Goal: Task Accomplishment & Management: Use online tool/utility

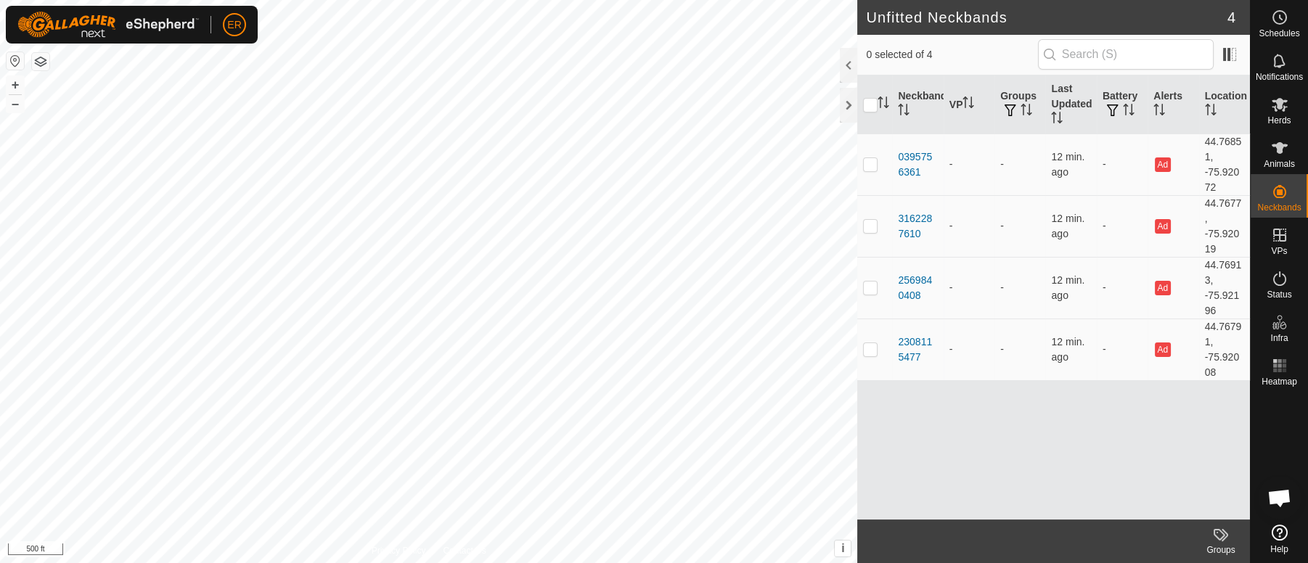
scroll to position [12698, 0]
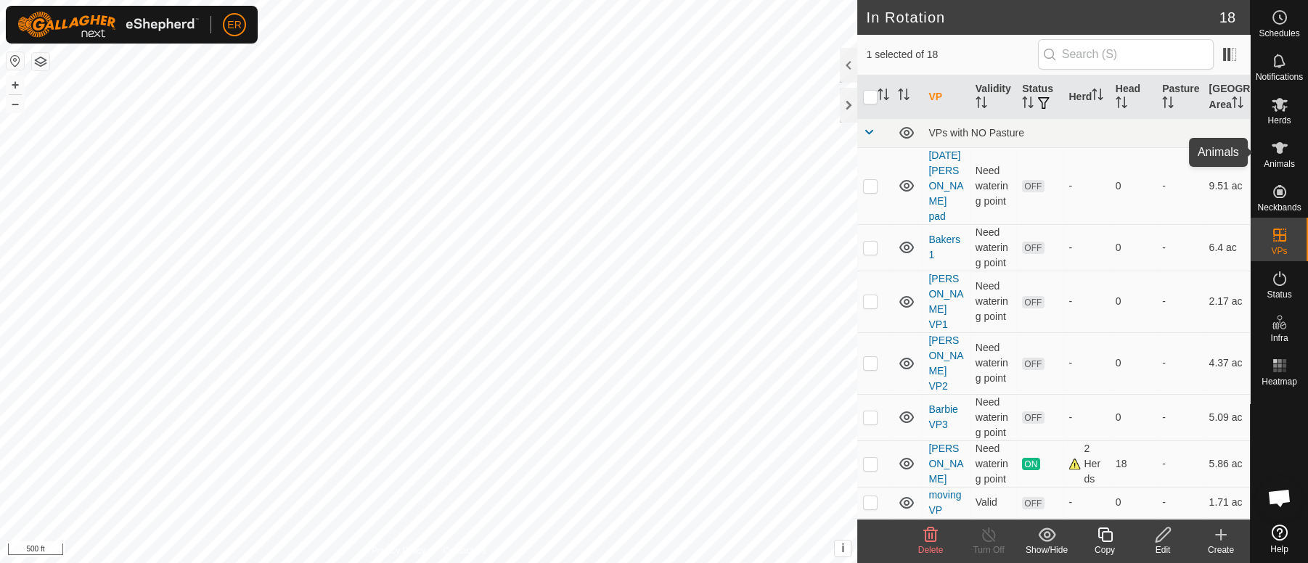
click at [1277, 151] on icon at bounding box center [1280, 148] width 16 height 12
checkbox input "true"
click at [1275, 105] on icon at bounding box center [1280, 105] width 16 height 14
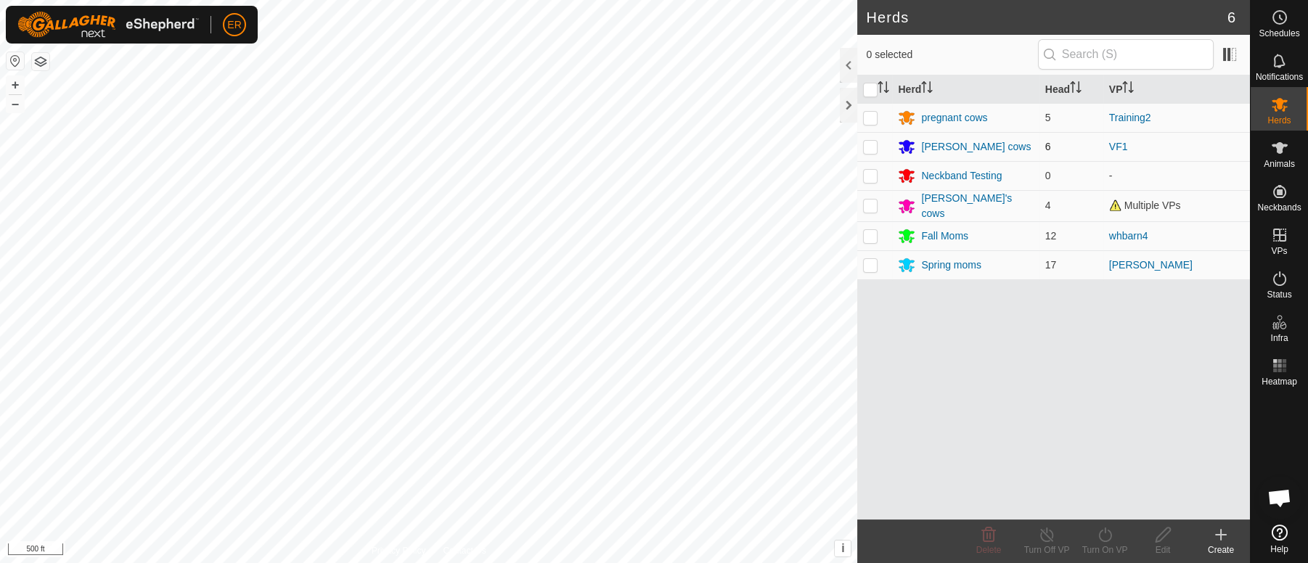
click at [865, 152] on td at bounding box center [874, 146] width 35 height 29
checkbox input "true"
click at [1104, 535] on icon at bounding box center [1105, 534] width 18 height 17
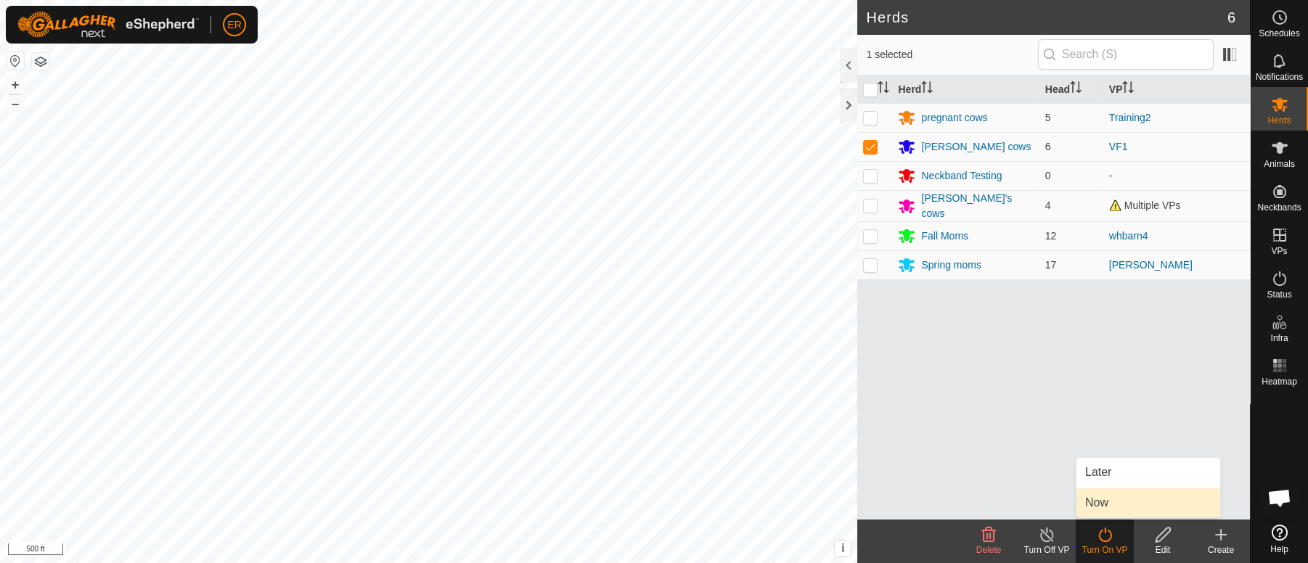
click at [1100, 504] on link "Now" at bounding box center [1148, 502] width 144 height 29
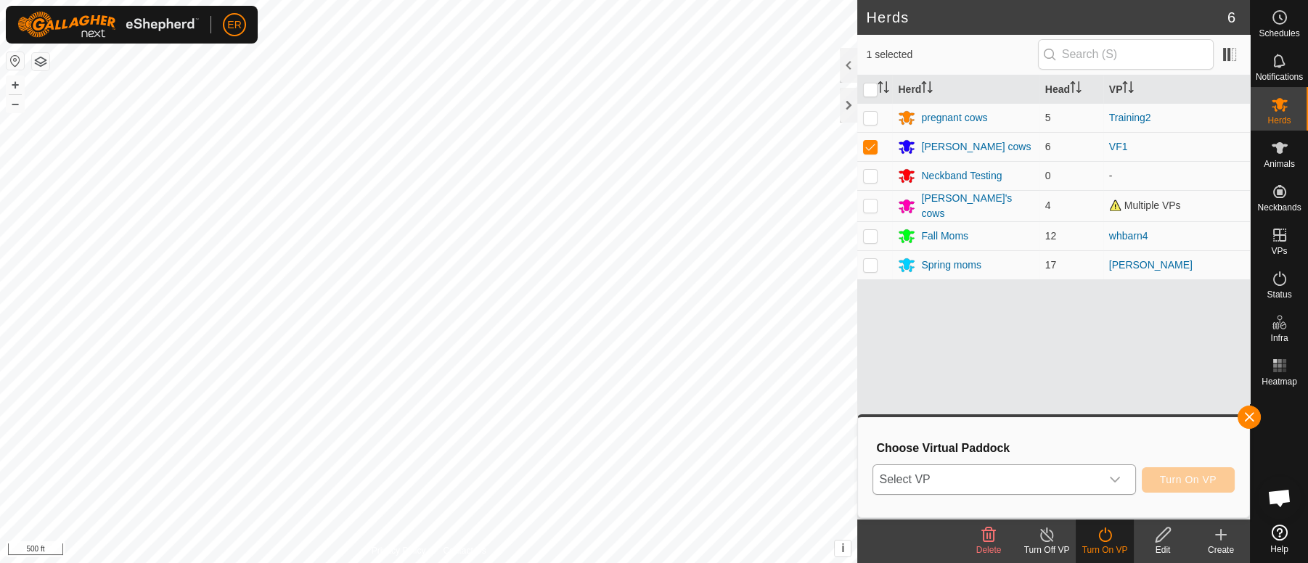
click at [1112, 478] on icon "dropdown trigger" at bounding box center [1115, 480] width 12 height 12
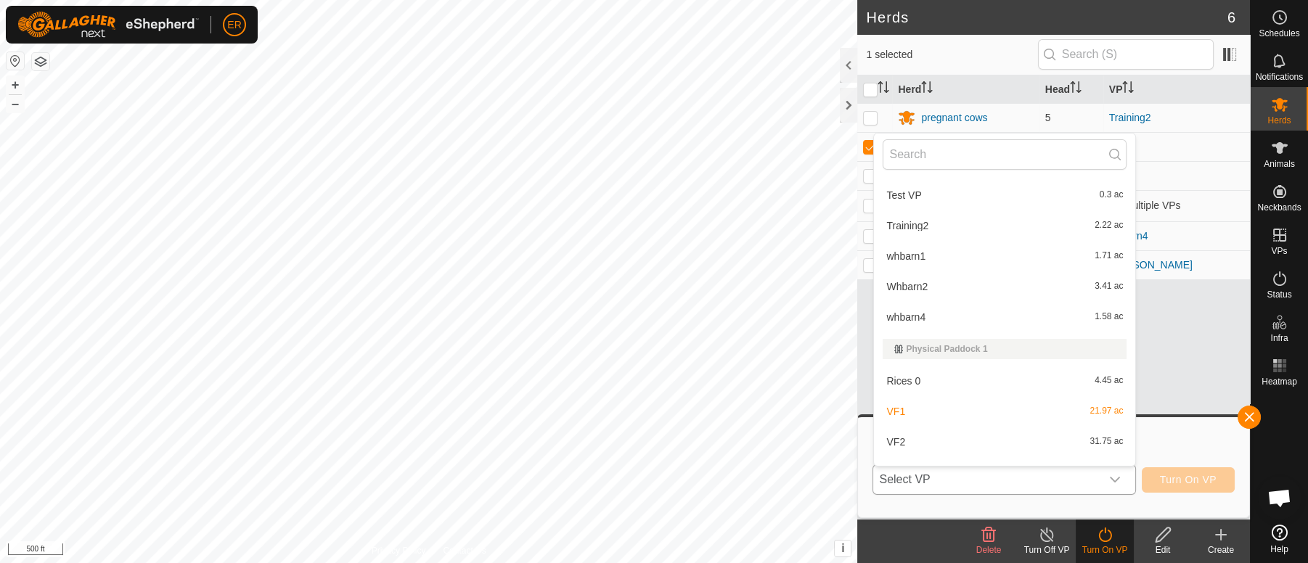
scroll to position [323, 0]
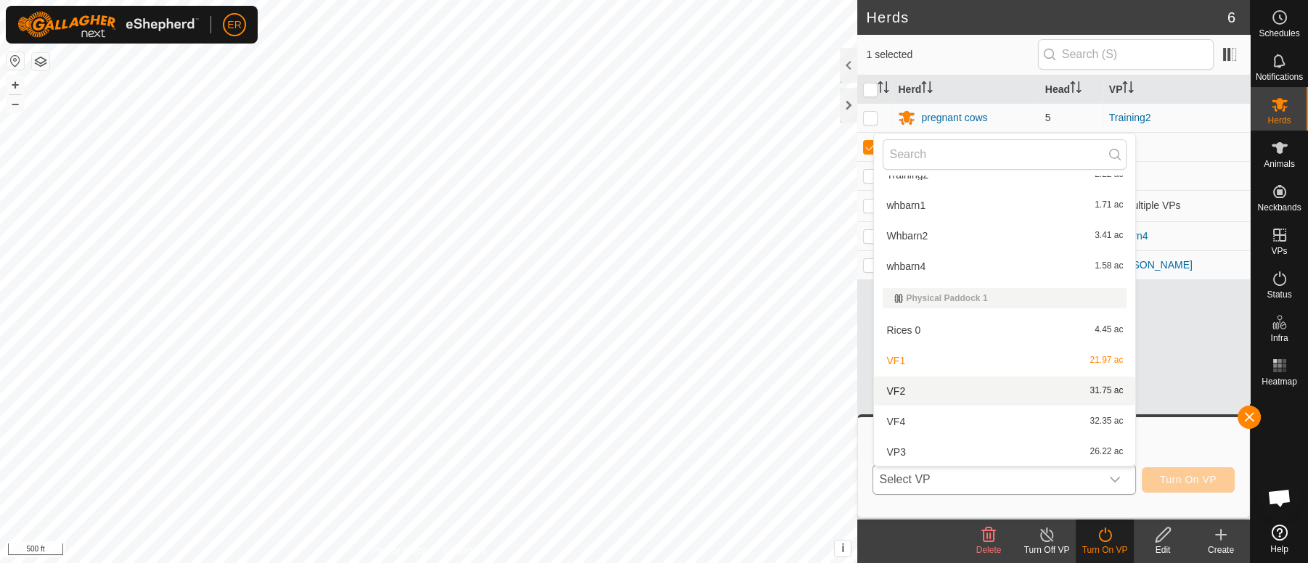
click at [890, 391] on li "VF2 31.75 ac" at bounding box center [1004, 391] width 261 height 29
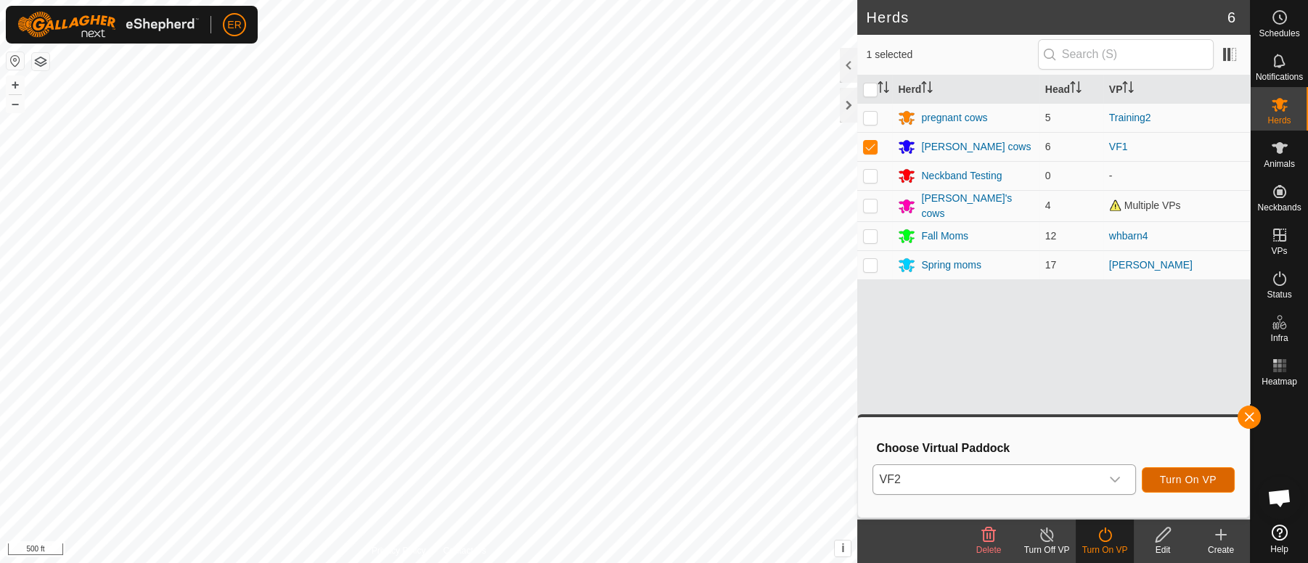
click at [1167, 478] on span "Turn On VP" at bounding box center [1188, 480] width 57 height 12
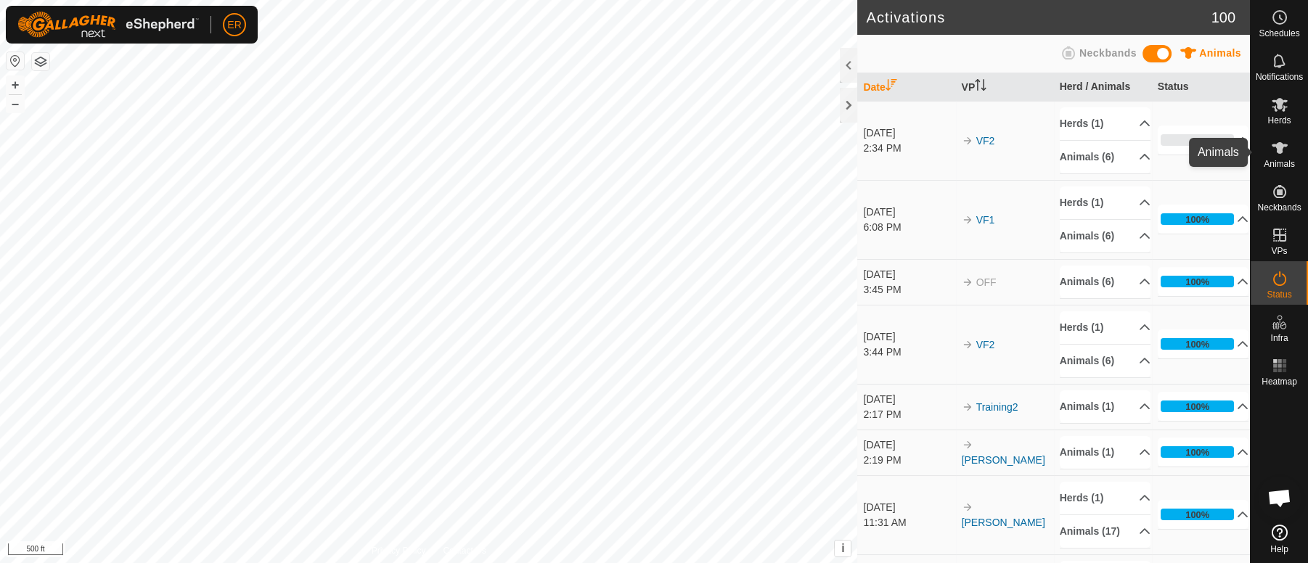
click at [1277, 144] on icon at bounding box center [1280, 148] width 16 height 12
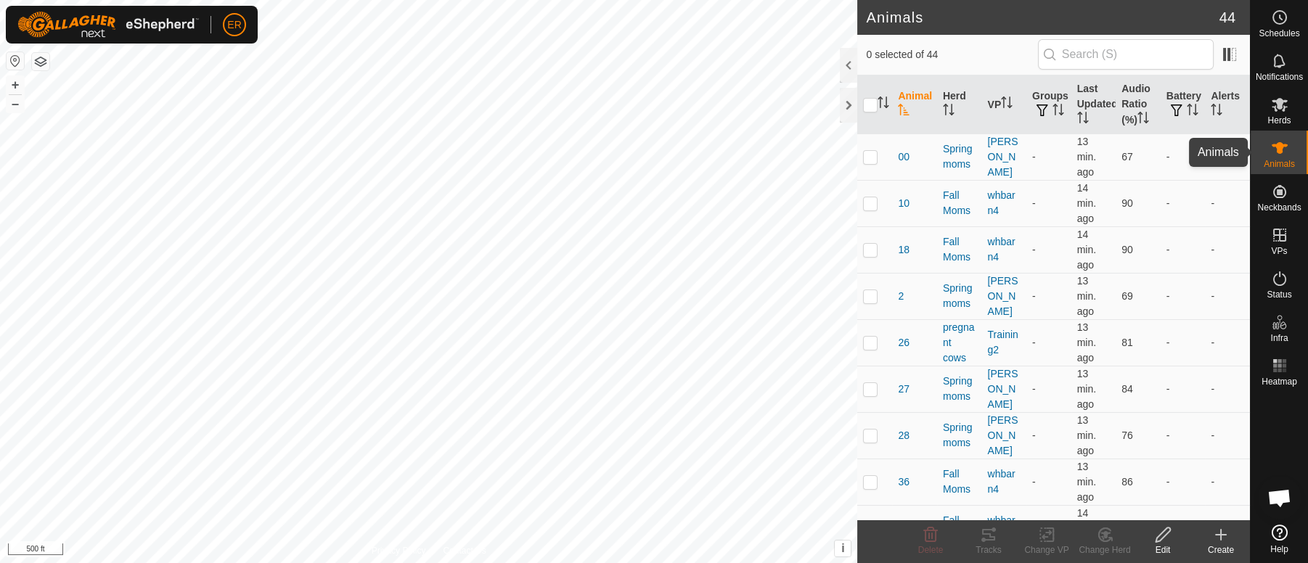
click at [1272, 146] on icon at bounding box center [1280, 148] width 16 height 12
click at [1274, 147] on icon at bounding box center [1279, 147] width 17 height 17
